Goal: Information Seeking & Learning: Understand process/instructions

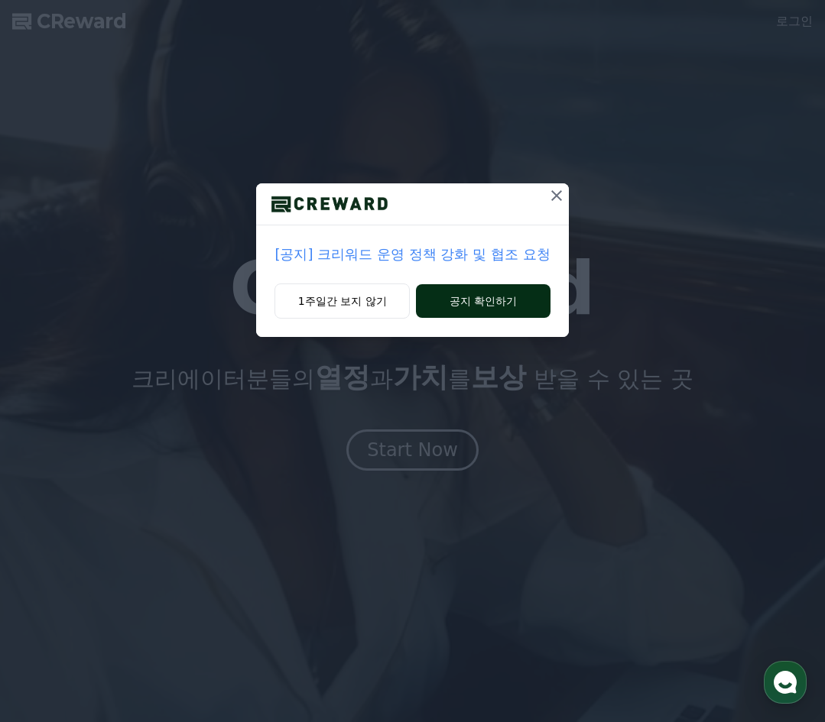
click at [488, 300] on button "공지 확인하기" at bounding box center [483, 301] width 134 height 34
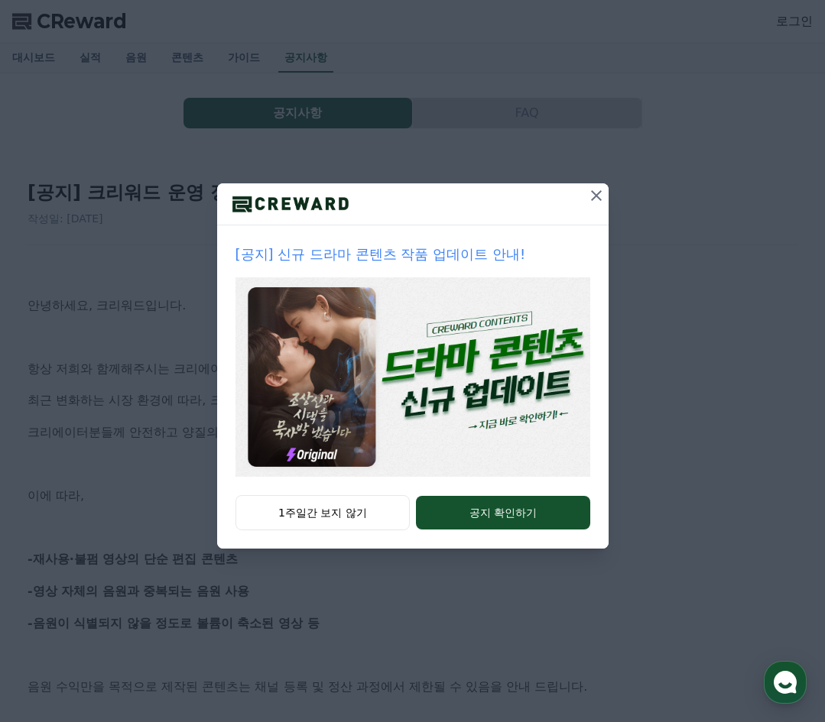
click at [589, 189] on icon at bounding box center [596, 196] width 18 height 18
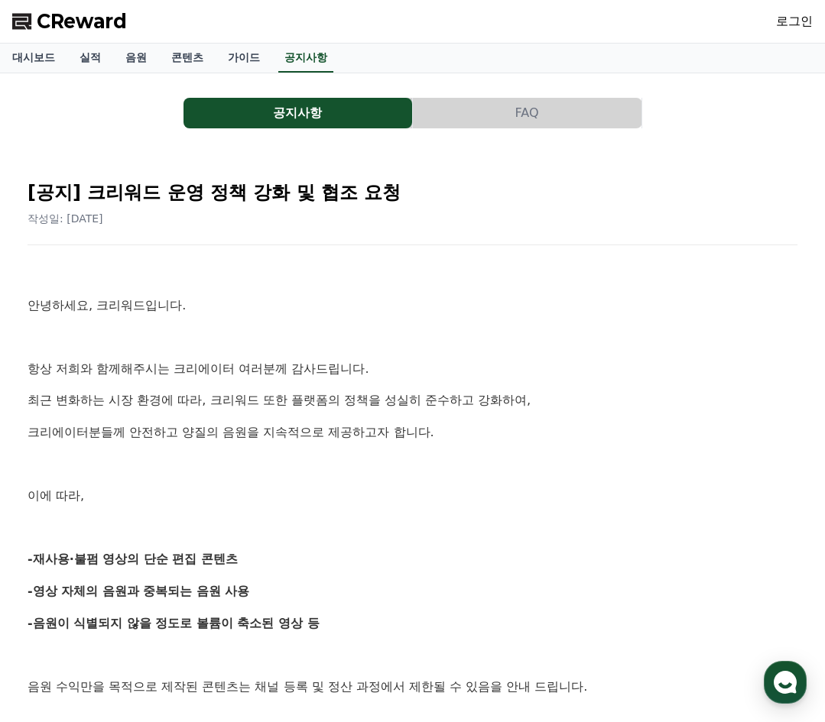
click at [496, 116] on button "FAQ" at bounding box center [527, 113] width 229 height 31
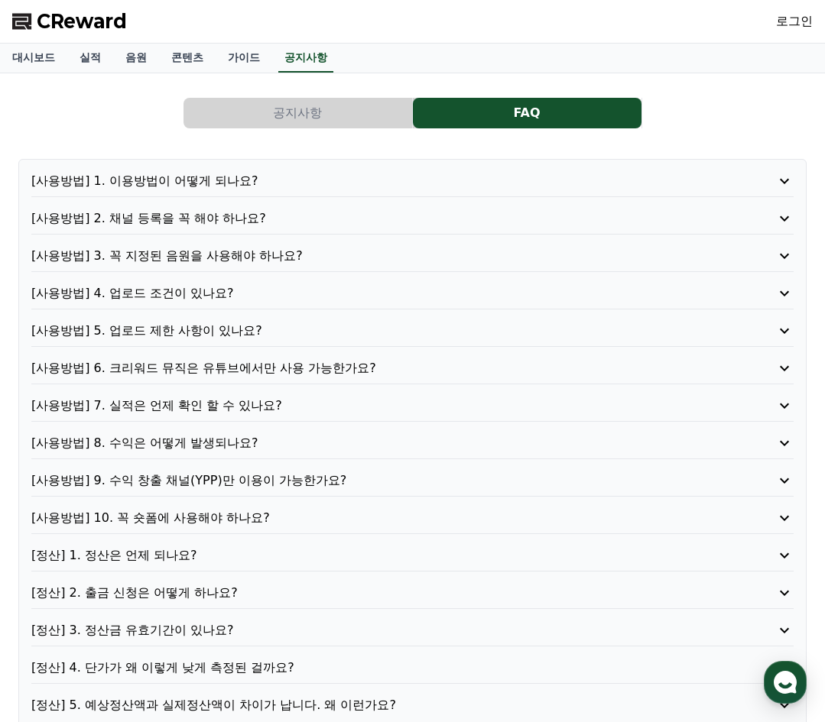
click at [281, 168] on div "[사용방법] 1. 이용방법이 어떻게 되나요? [사용방법] 2. 채널 등록을 꼭 해야 하나요? [사용방법] 3. 꼭 지정된 음원을 사용해야 하나…" at bounding box center [412, 443] width 788 height 569
click at [285, 188] on p "[사용방법] 1. 이용방법이 어떻게 되나요?" at bounding box center [381, 181] width 701 height 18
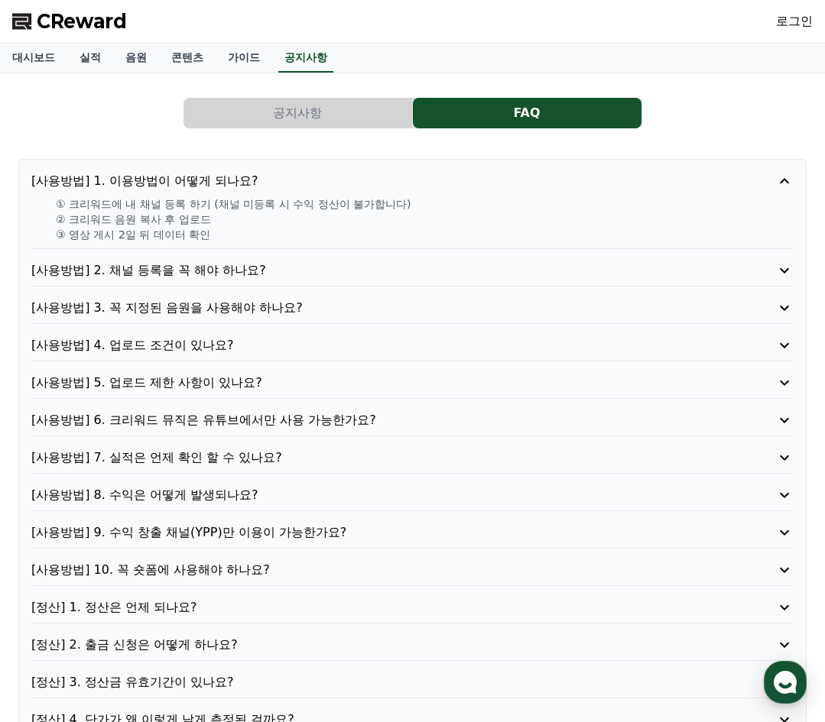
click at [222, 272] on p "[사용방법] 2. 채널 등록을 꼭 해야 하나요?" at bounding box center [381, 270] width 701 height 18
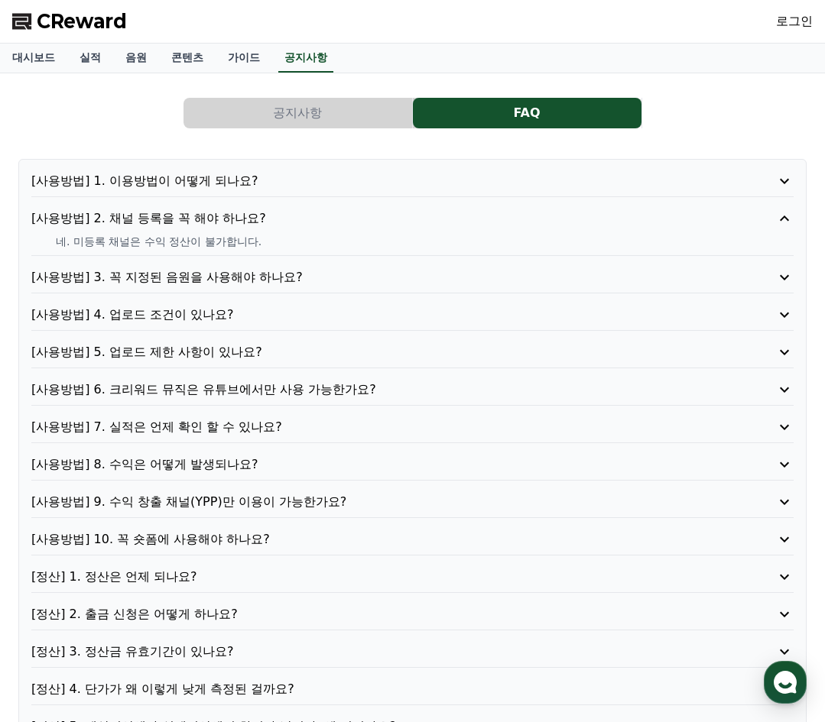
click at [242, 273] on p "[사용방법] 3. 꼭 지정된 음원을 사용해야 하나요?" at bounding box center [381, 277] width 701 height 18
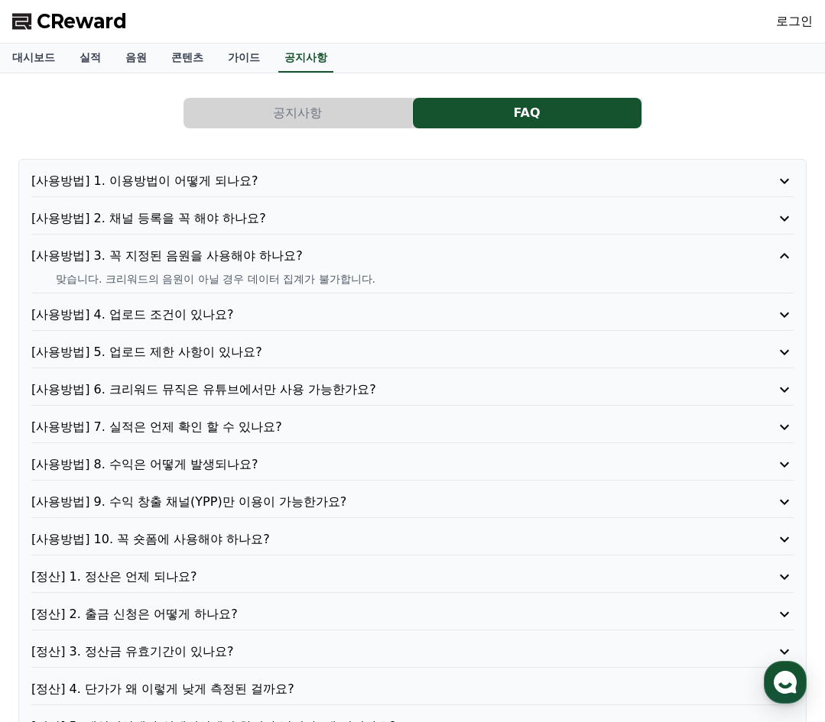
click at [246, 304] on div "[사용방법] 1. 이용방법이 어떻게 되나요? [사용방법] 2. 채널 등록을 꼭 해야 하나요? [사용방법] 3. 꼭 지정된 음원을 사용해야 하나…" at bounding box center [412, 454] width 788 height 590
click at [247, 314] on p "[사용방법] 4. 업로드 조건이 있나요?" at bounding box center [381, 315] width 701 height 18
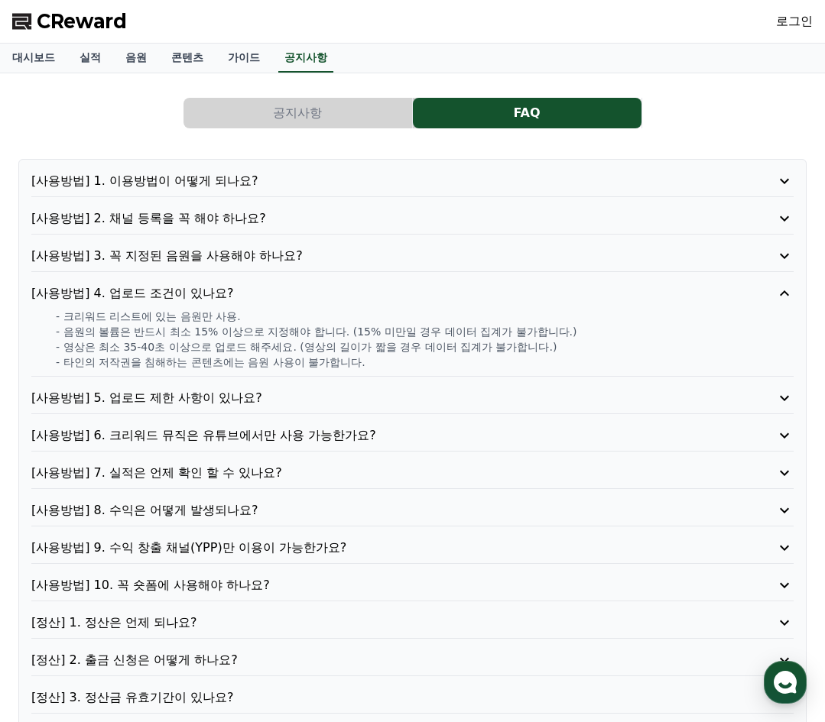
click at [257, 263] on p "[사용방법] 3. 꼭 지정된 음원을 사용해야 하나요?" at bounding box center [381, 256] width 701 height 18
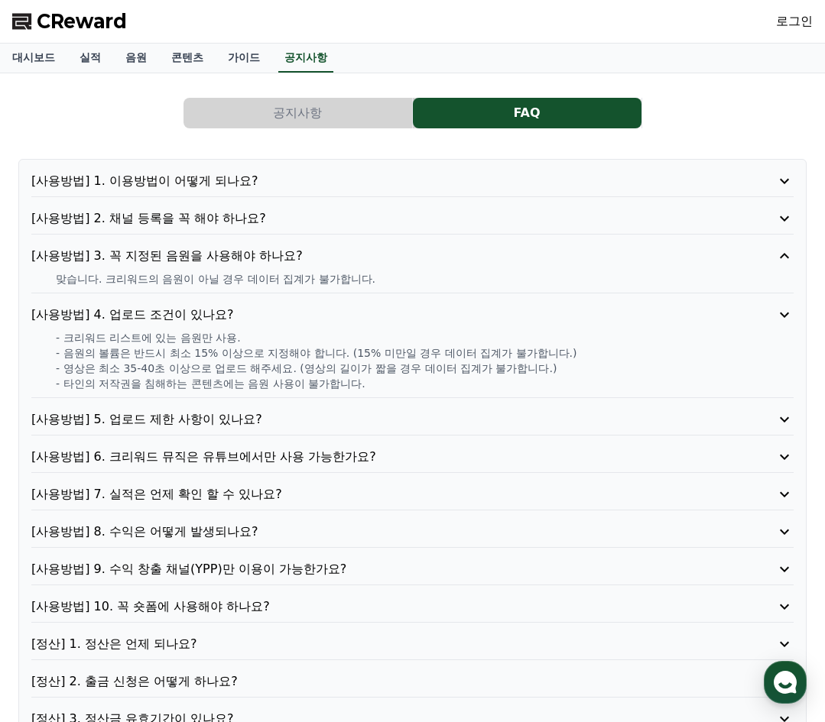
click at [272, 209] on p "[사용방법] 2. 채널 등록을 꼭 해야 하나요?" at bounding box center [381, 218] width 701 height 18
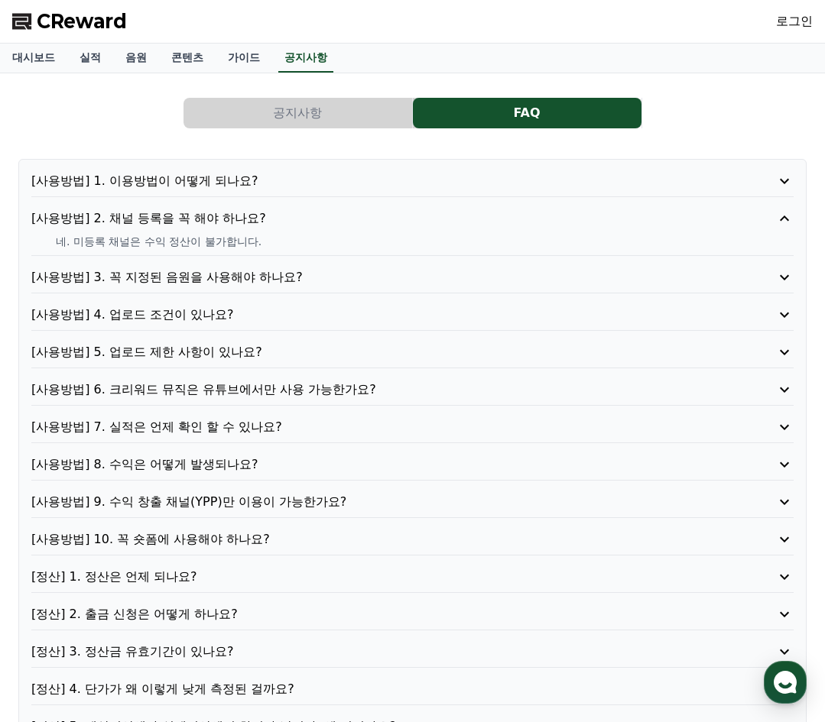
click at [265, 342] on div "[사용방법] 1. 이용방법이 어떻게 되나요? [사용방법] 2. 채널 등록을 꼭 해야 하나요? 네. 미등록 채널은 수익 정산이 불가합니다. [사…" at bounding box center [412, 454] width 788 height 590
click at [265, 344] on p "[사용방법] 5. 업로드 제한 사항이 있나요?" at bounding box center [381, 352] width 701 height 18
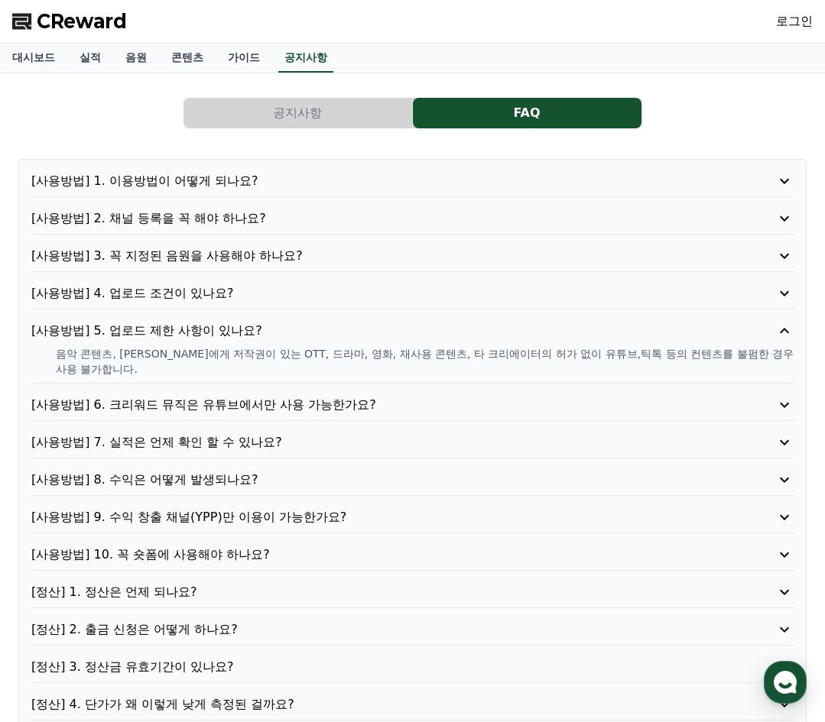
click at [270, 400] on p "[사용방법] 6. 크리워드 뮤직은 유튜브에서만 사용 가능한가요?" at bounding box center [381, 405] width 701 height 18
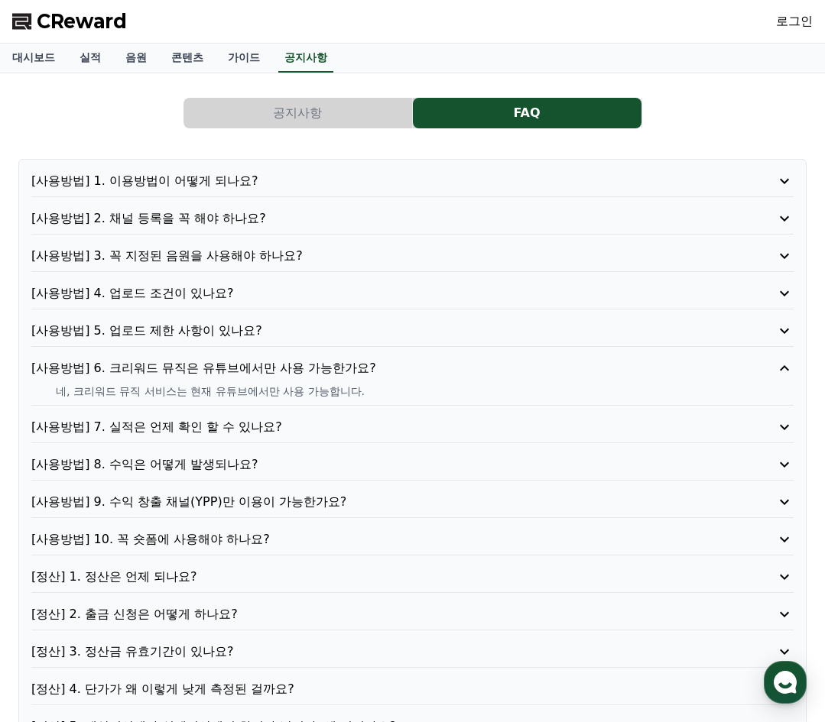
click at [178, 498] on p "[사용방법] 9. 수익 창출 채널(YPP)만 이용이 가능한가요?" at bounding box center [381, 502] width 701 height 18
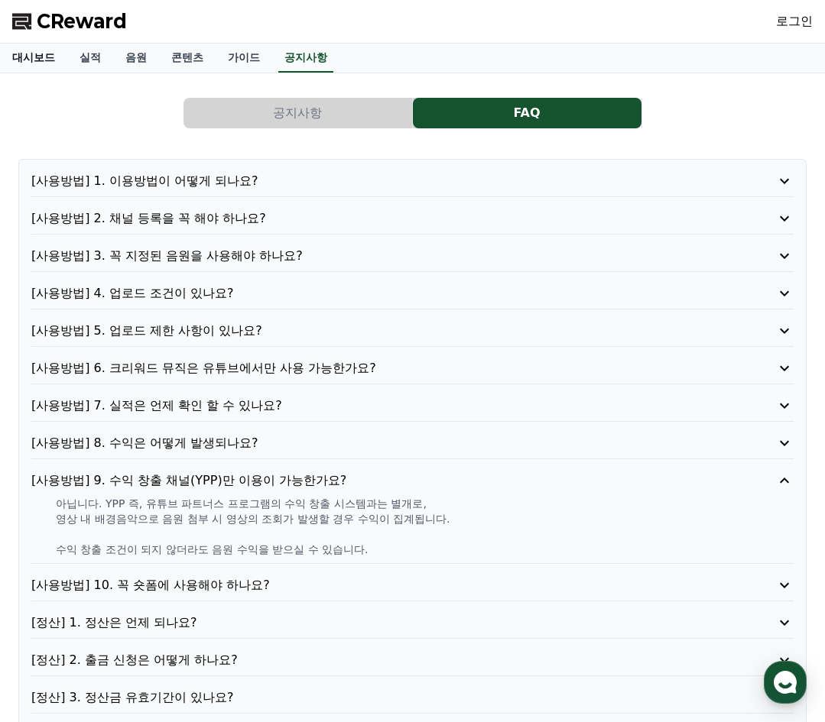
click at [48, 57] on link "대시보드" at bounding box center [33, 58] width 67 height 29
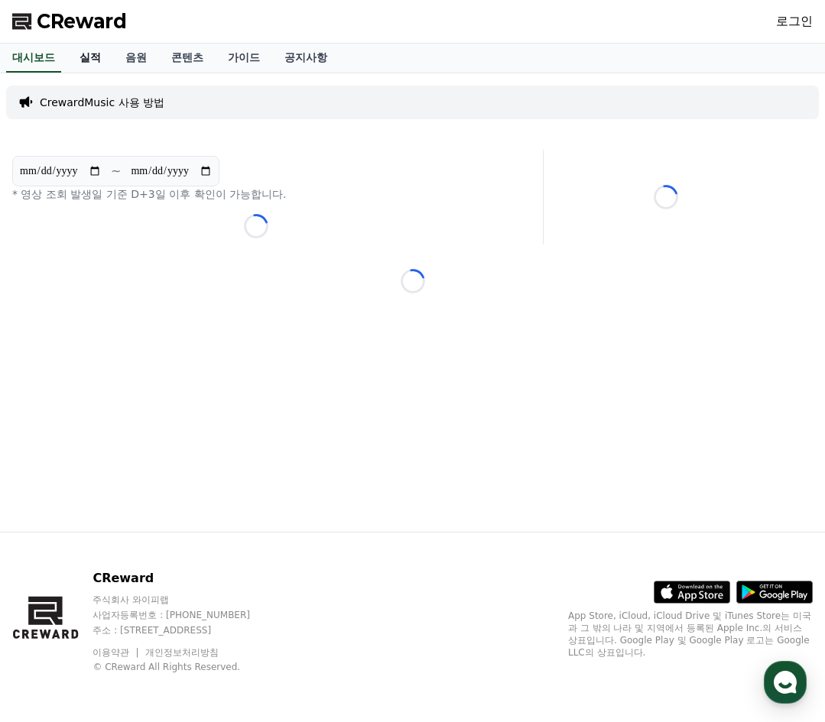
click at [93, 58] on link "실적" at bounding box center [90, 58] width 46 height 29
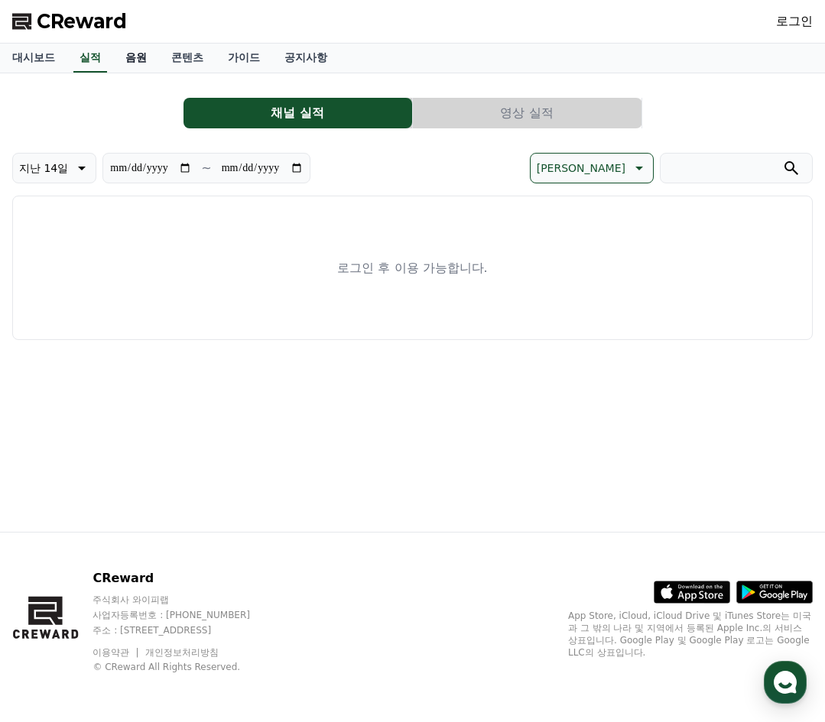
click at [137, 50] on link "음원" at bounding box center [136, 58] width 46 height 29
